Goal: Check status: Check status

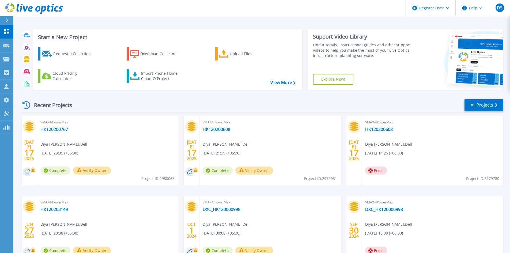
click at [63, 126] on div "VMAX4/PowerMax HK120200767 Diya [PERSON_NAME] , Dell [DATE] 23:35 (+05:30) Comp…" at bounding box center [107, 150] width 141 height 69
click at [56, 131] on link "HK120200767" at bounding box center [54, 129] width 28 height 5
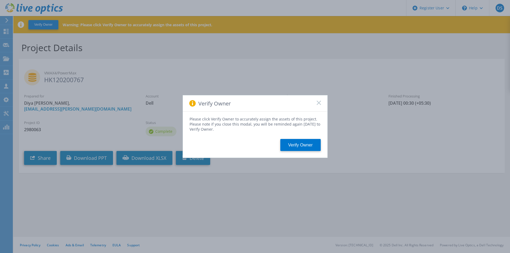
click at [320, 102] on icon at bounding box center [319, 103] width 4 height 4
